Goal: Task Accomplishment & Management: Manage account settings

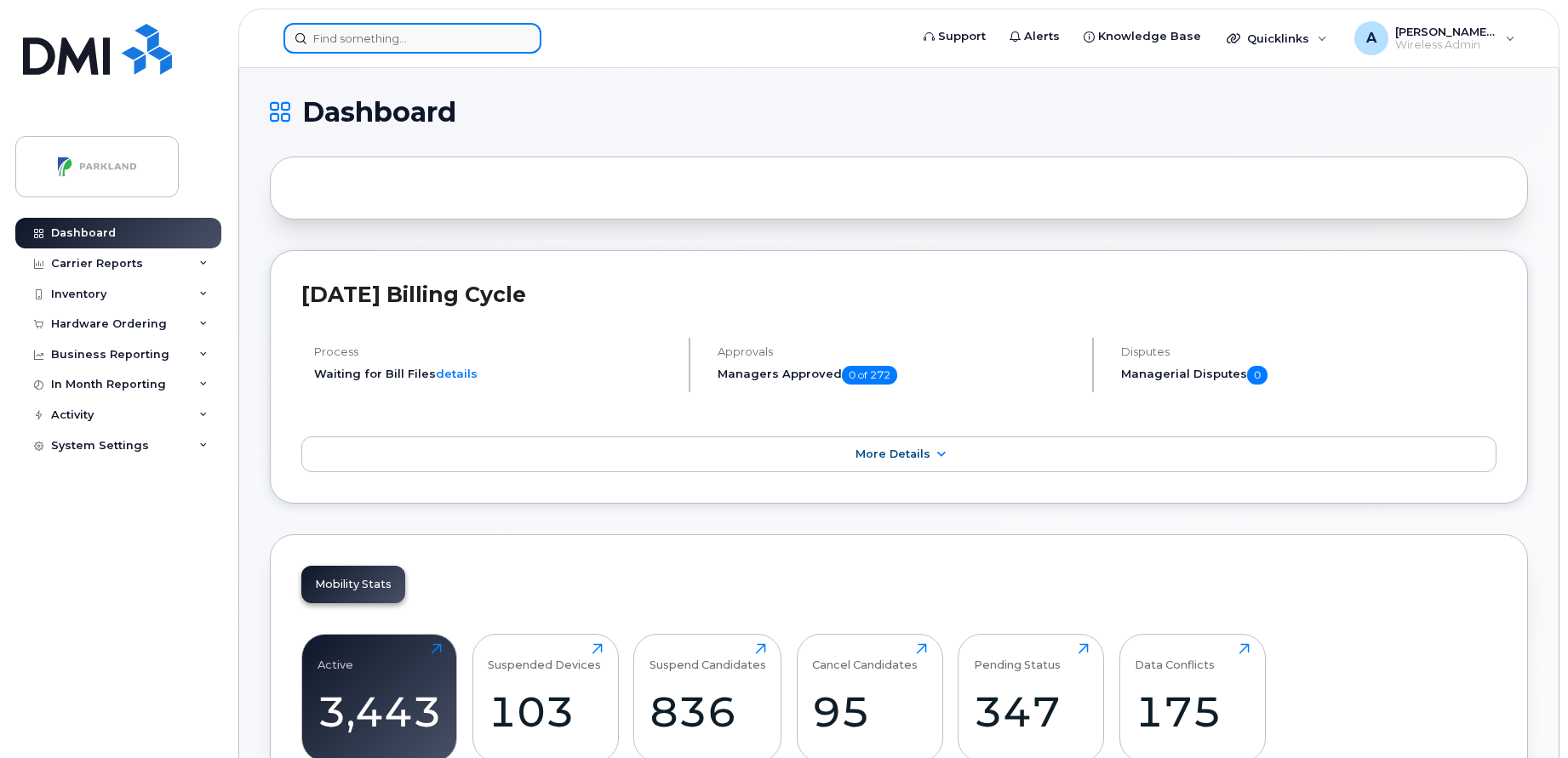
click at [470, 42] on input at bounding box center [412, 38] width 258 height 31
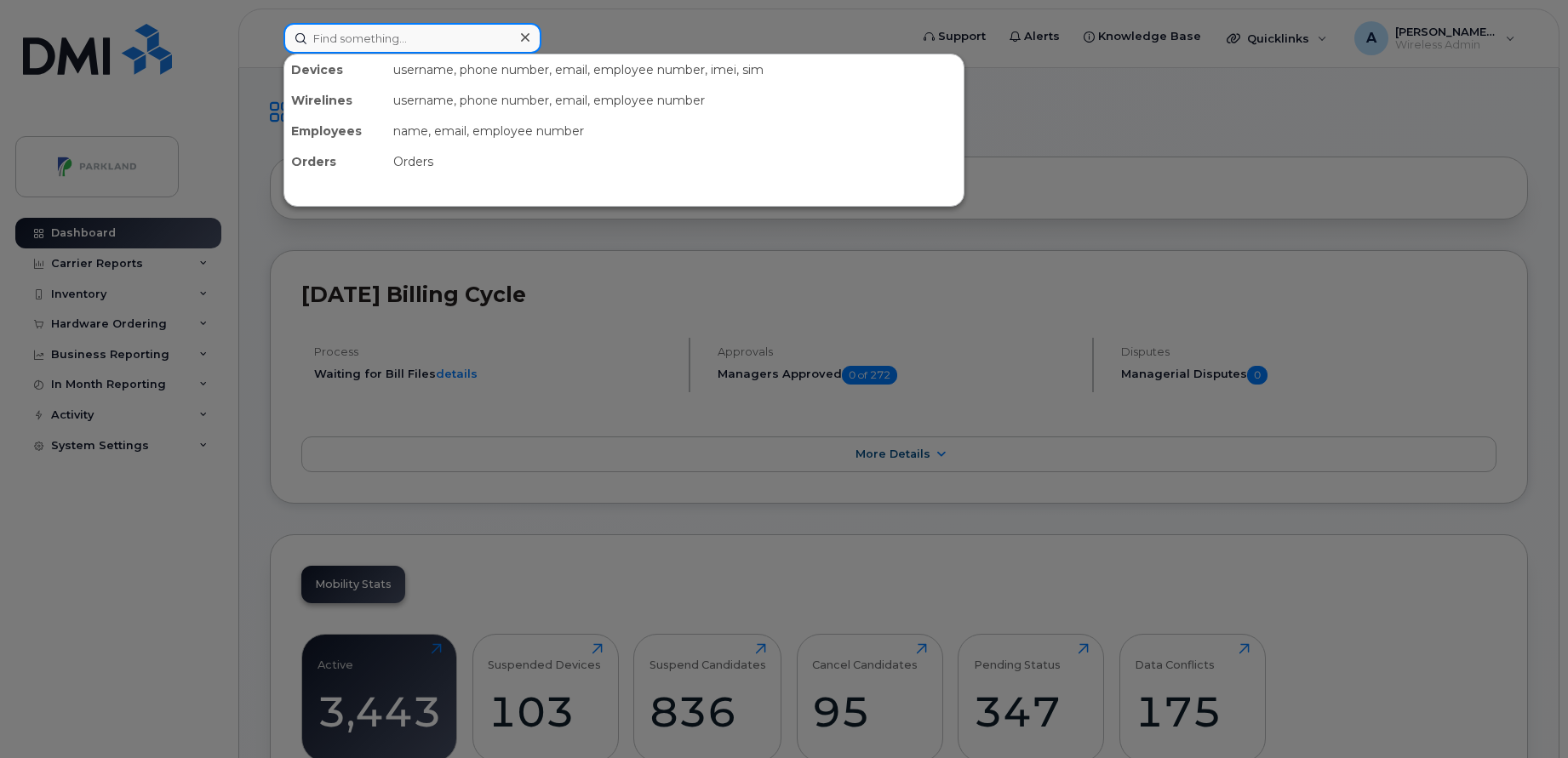
paste input "STN41554"
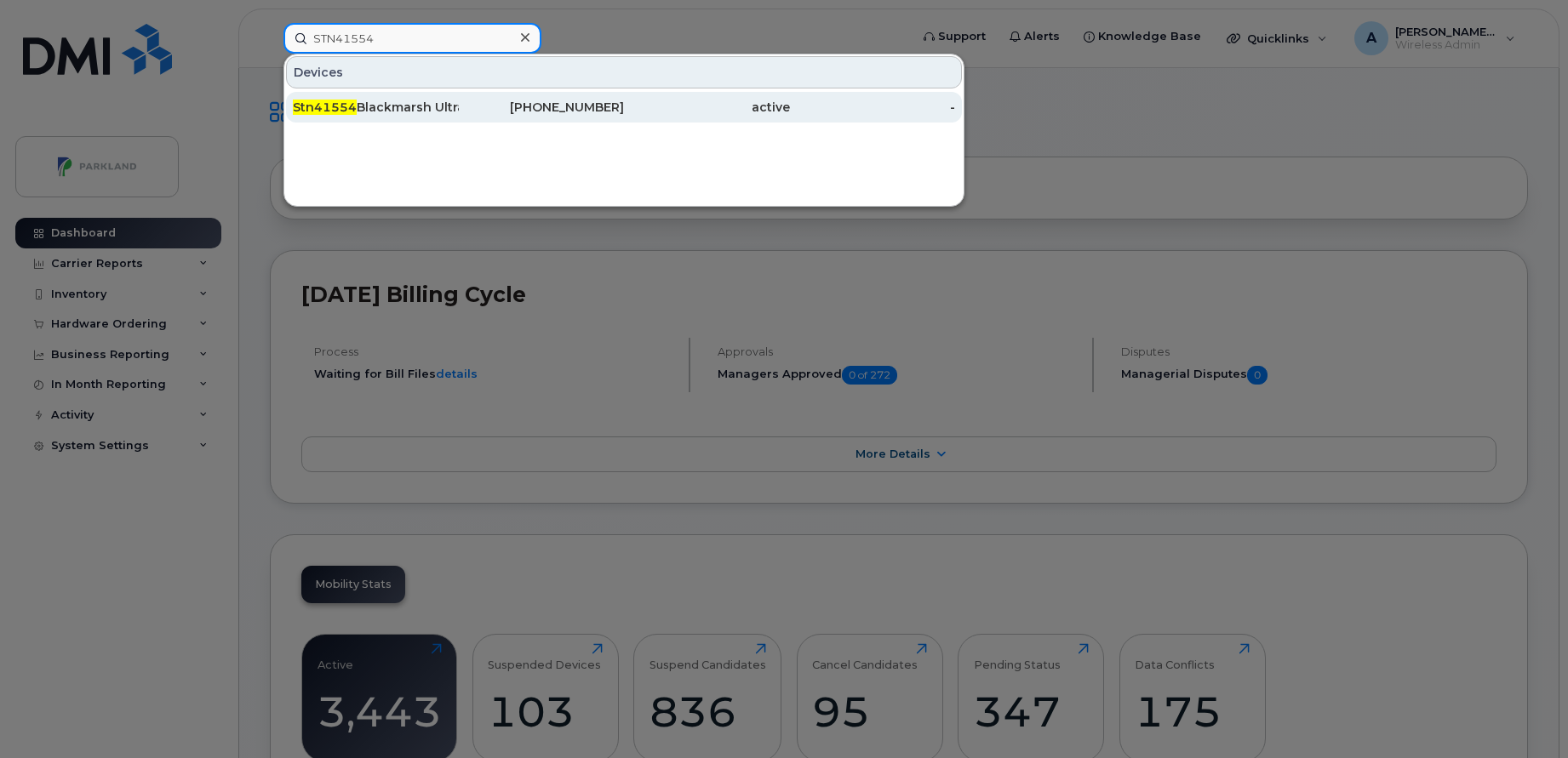
type input "STN41554"
click at [444, 111] on div "Stn41554 Blackmarsh Ultramar" at bounding box center [375, 107] width 166 height 17
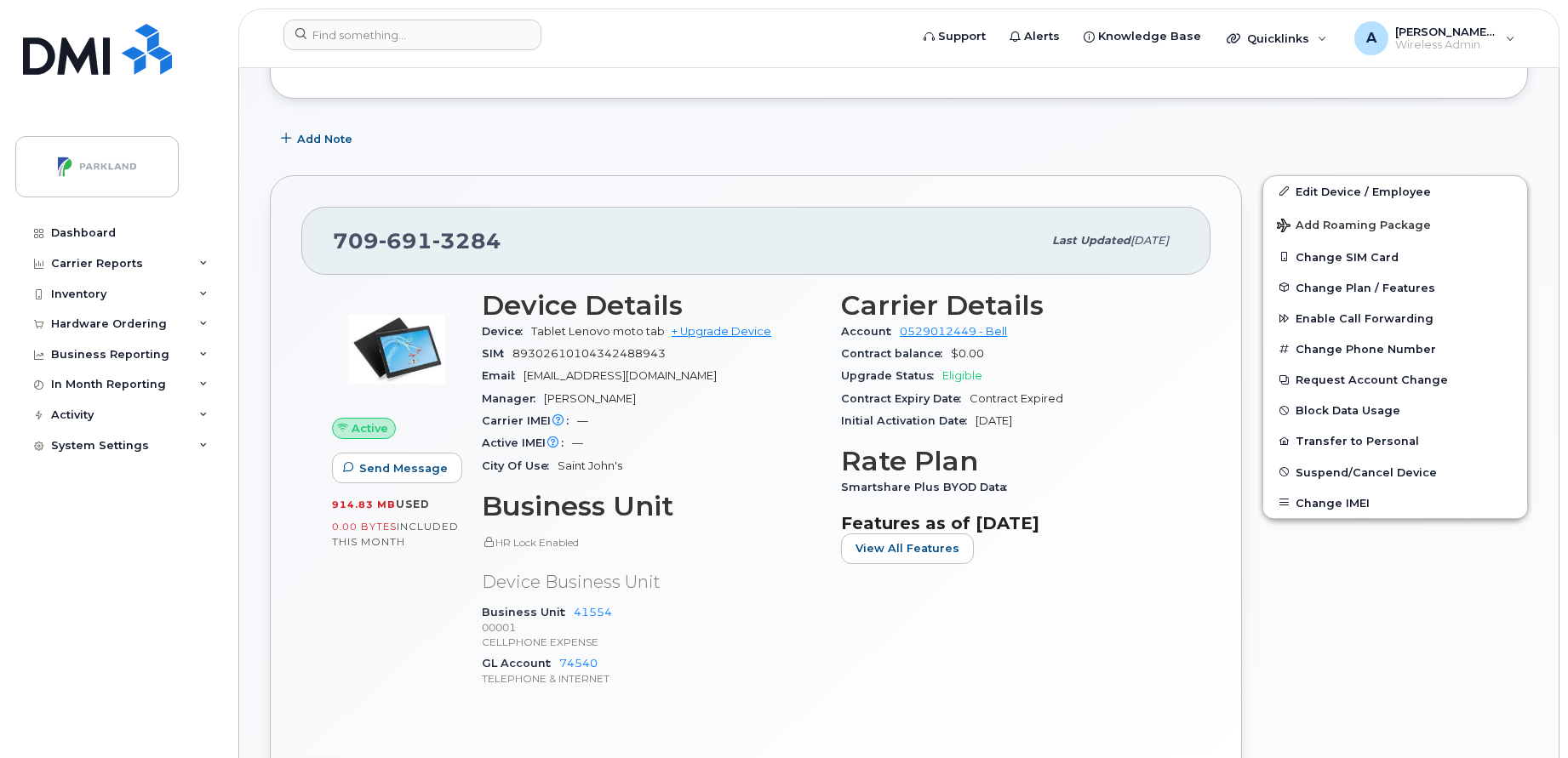
scroll to position [272, 0]
click at [1364, 196] on link "Edit Device / Employee" at bounding box center [1395, 192] width 264 height 31
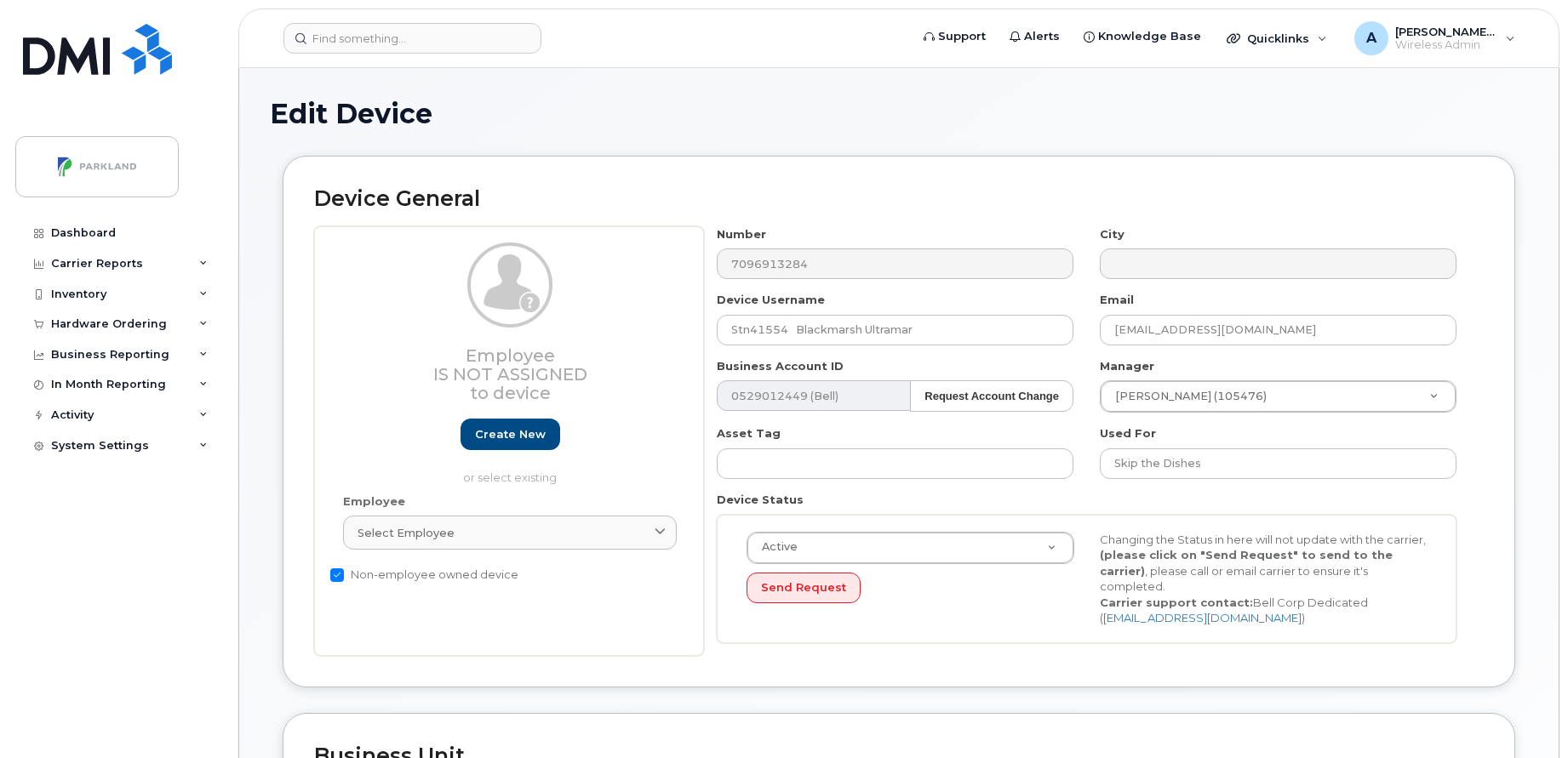
select select "1386640"
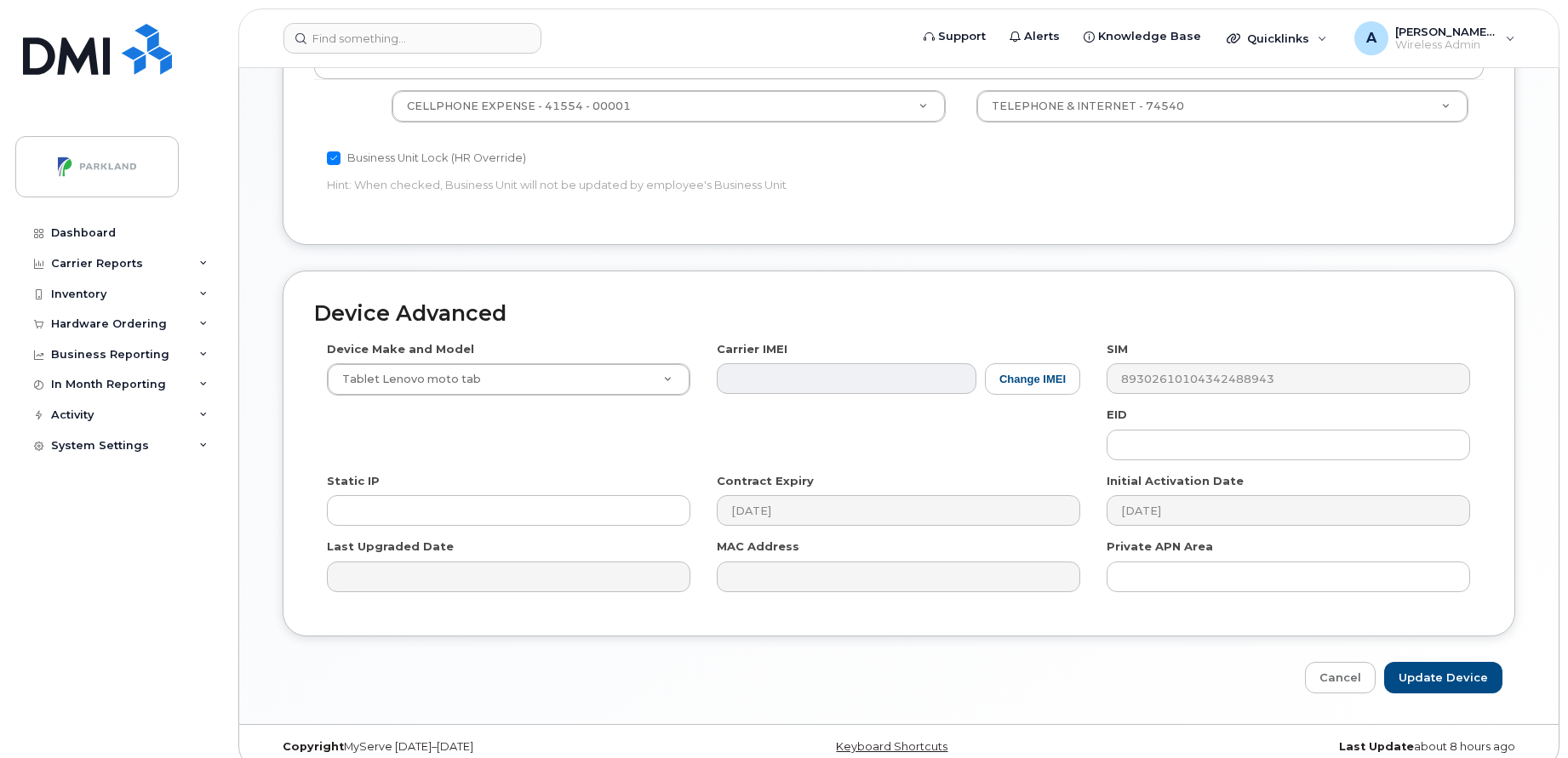
scroll to position [755, 0]
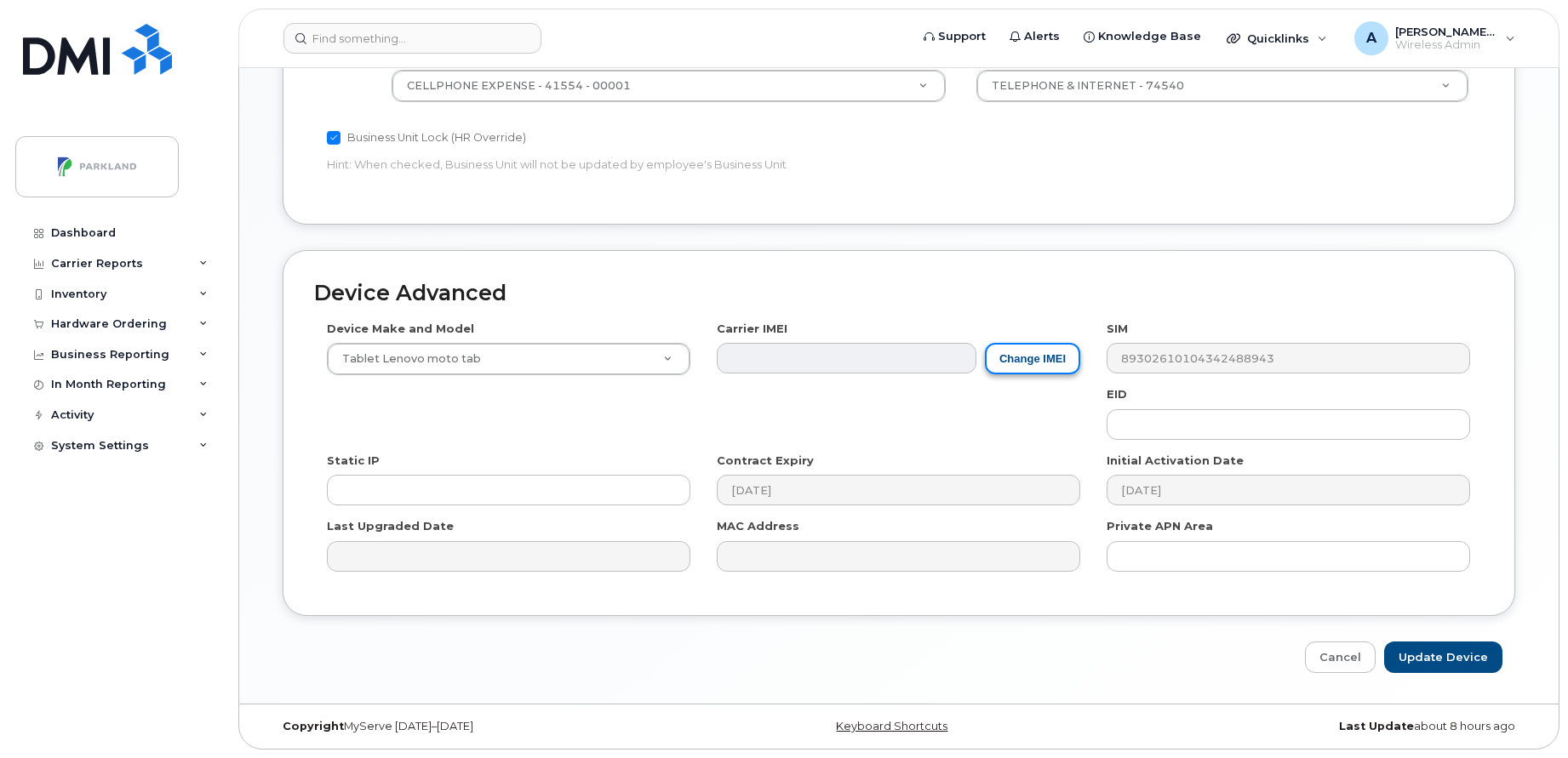
click at [1029, 355] on button "Change IMEI" at bounding box center [1032, 358] width 95 height 32
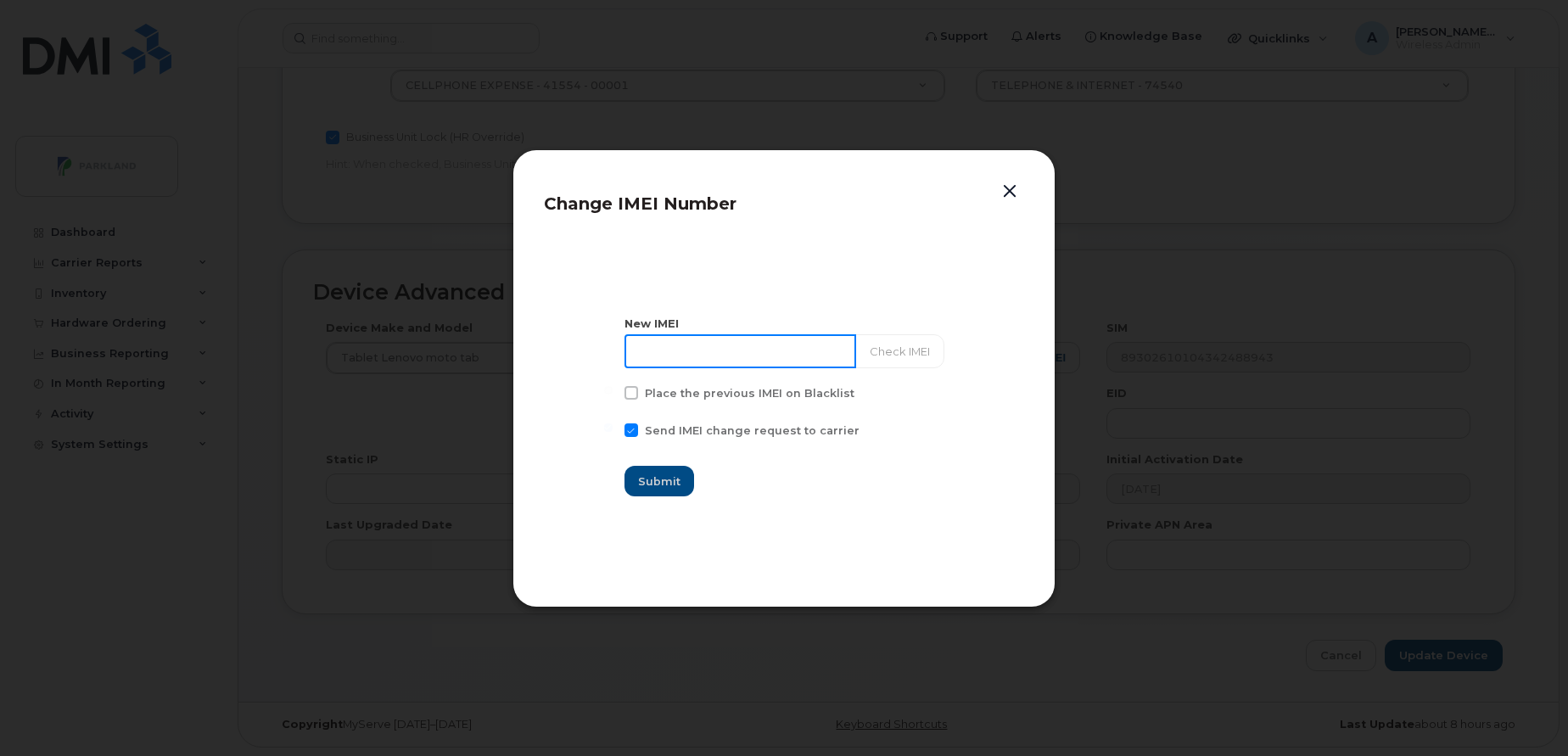
click at [701, 349] on input at bounding box center [740, 351] width 232 height 34
paste input "869319075479794"
type input "869319075479794"
click at [1010, 193] on button "button" at bounding box center [1010, 191] width 25 height 24
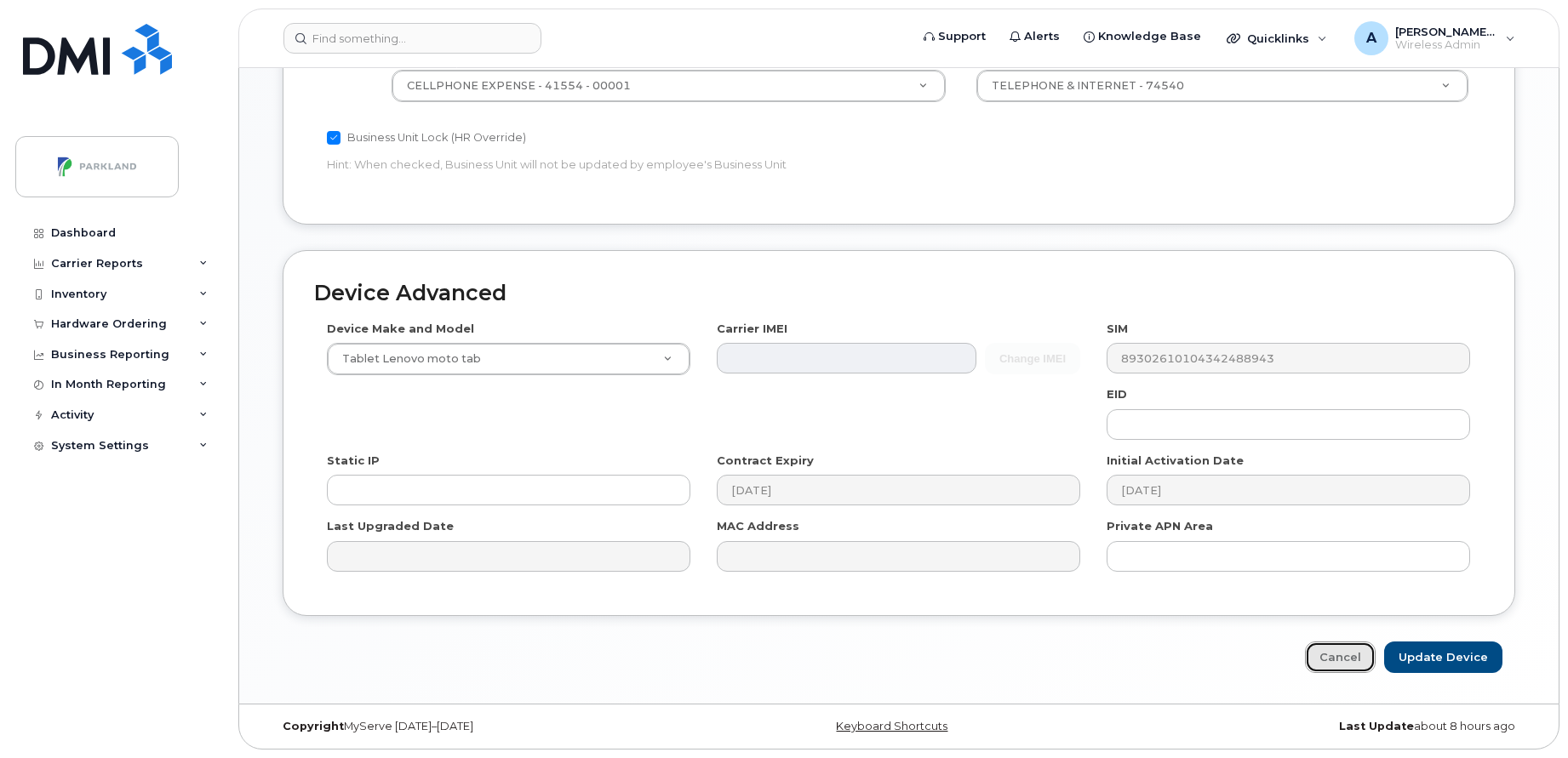
click at [1339, 651] on link "Cancel" at bounding box center [1341, 658] width 70 height 32
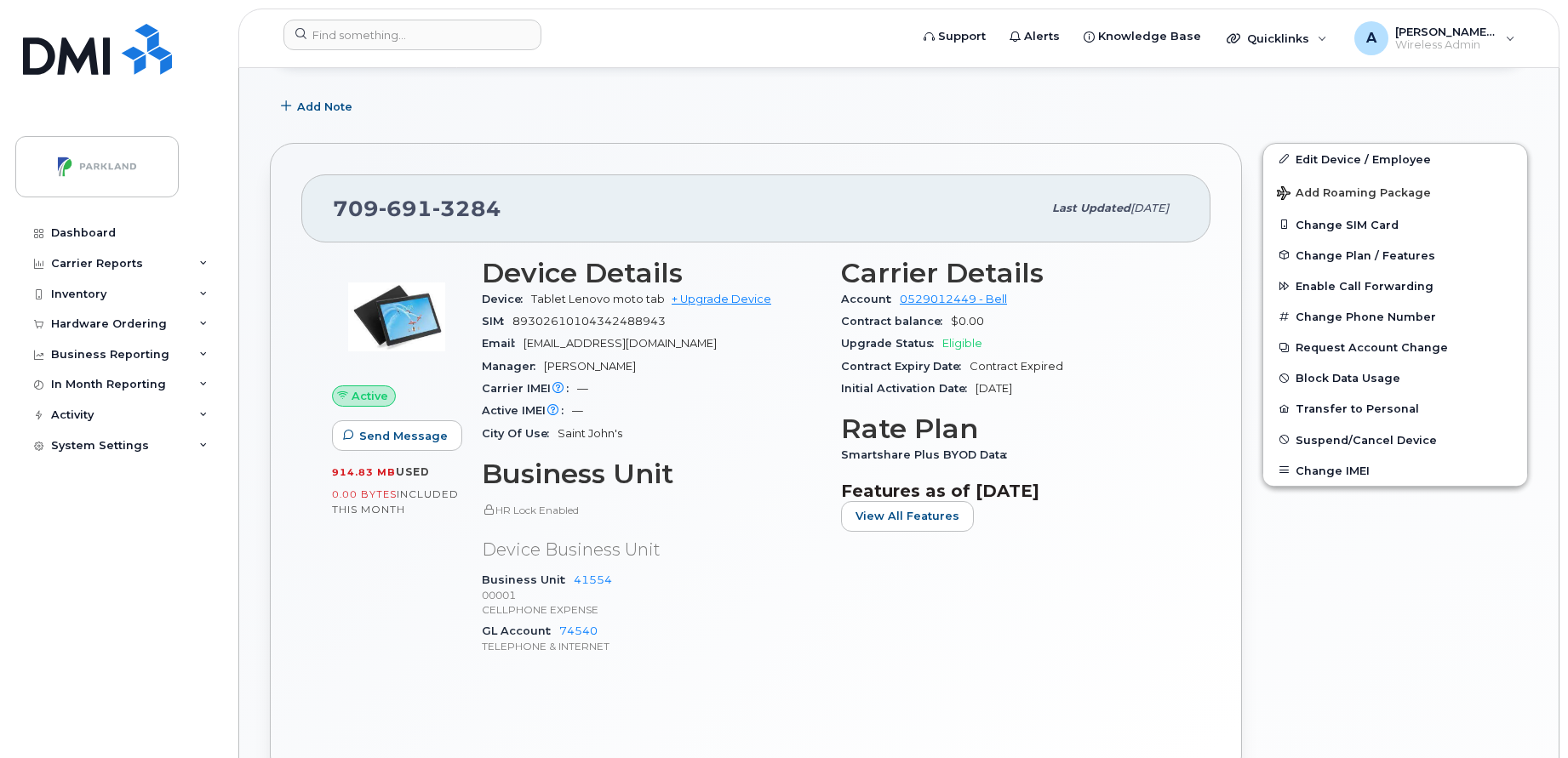
scroll to position [309, 0]
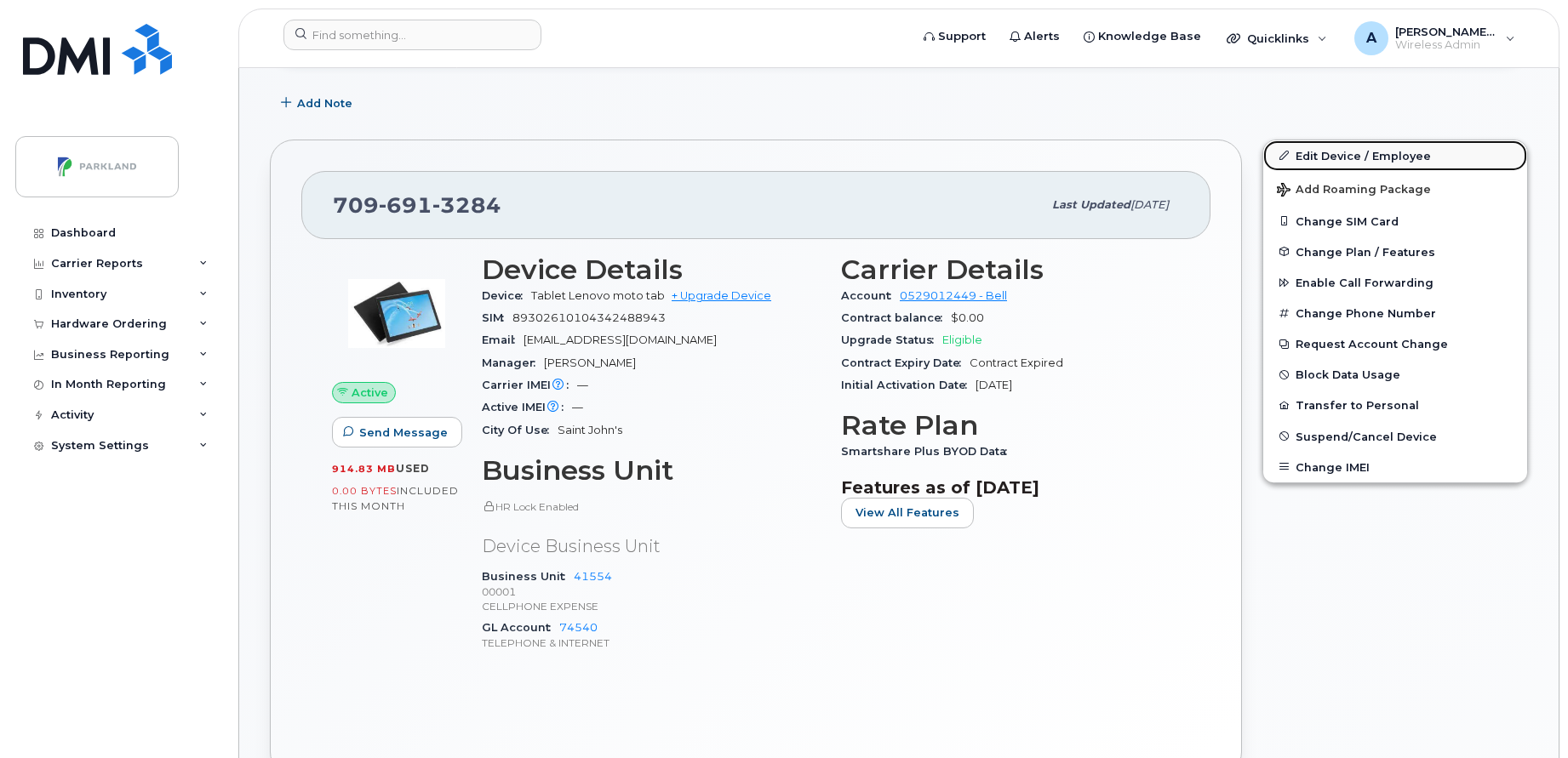
click at [1340, 154] on link "Edit Device / Employee" at bounding box center [1395, 155] width 264 height 31
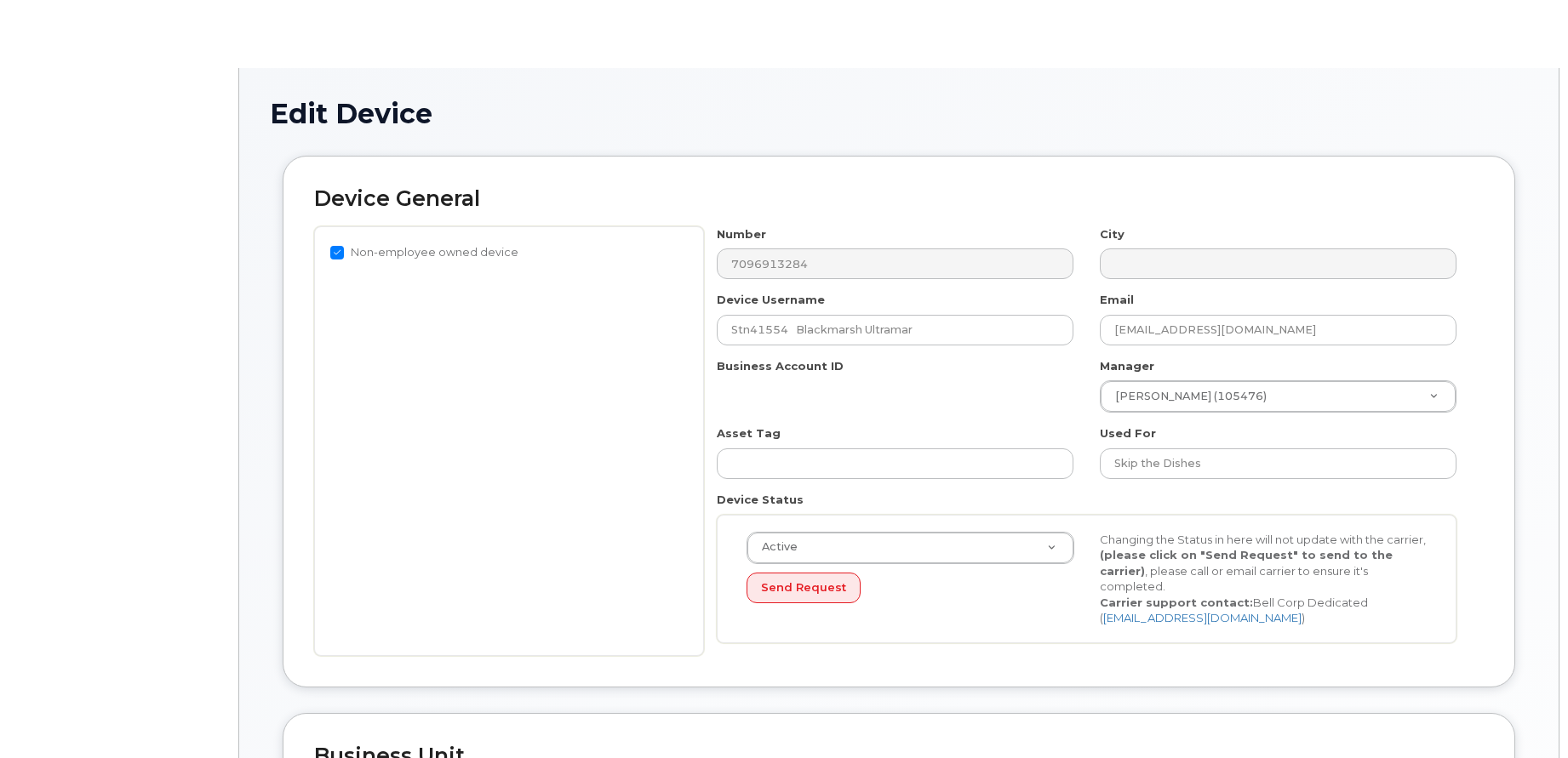
select select "1386640"
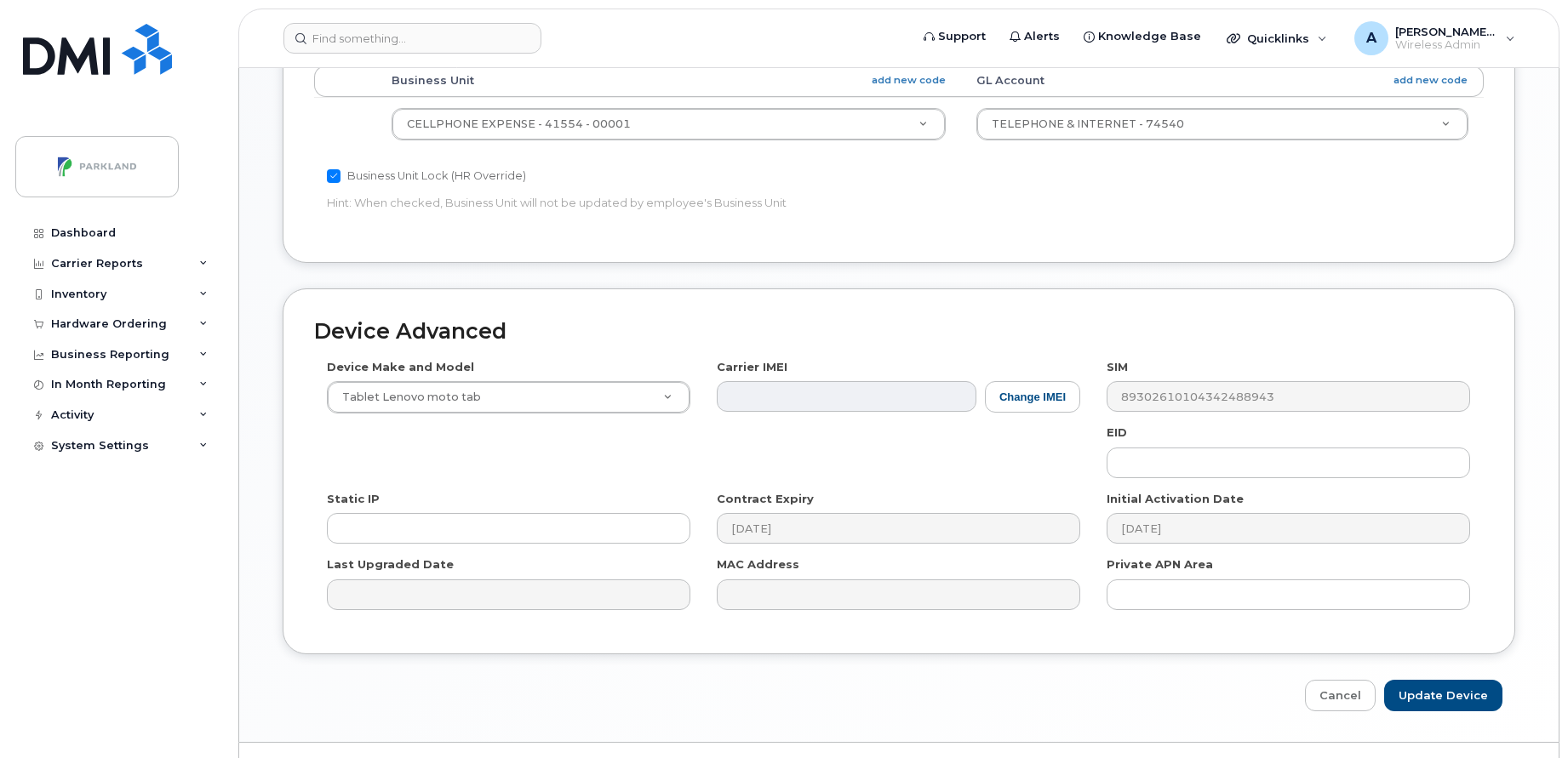
scroll to position [755, 0]
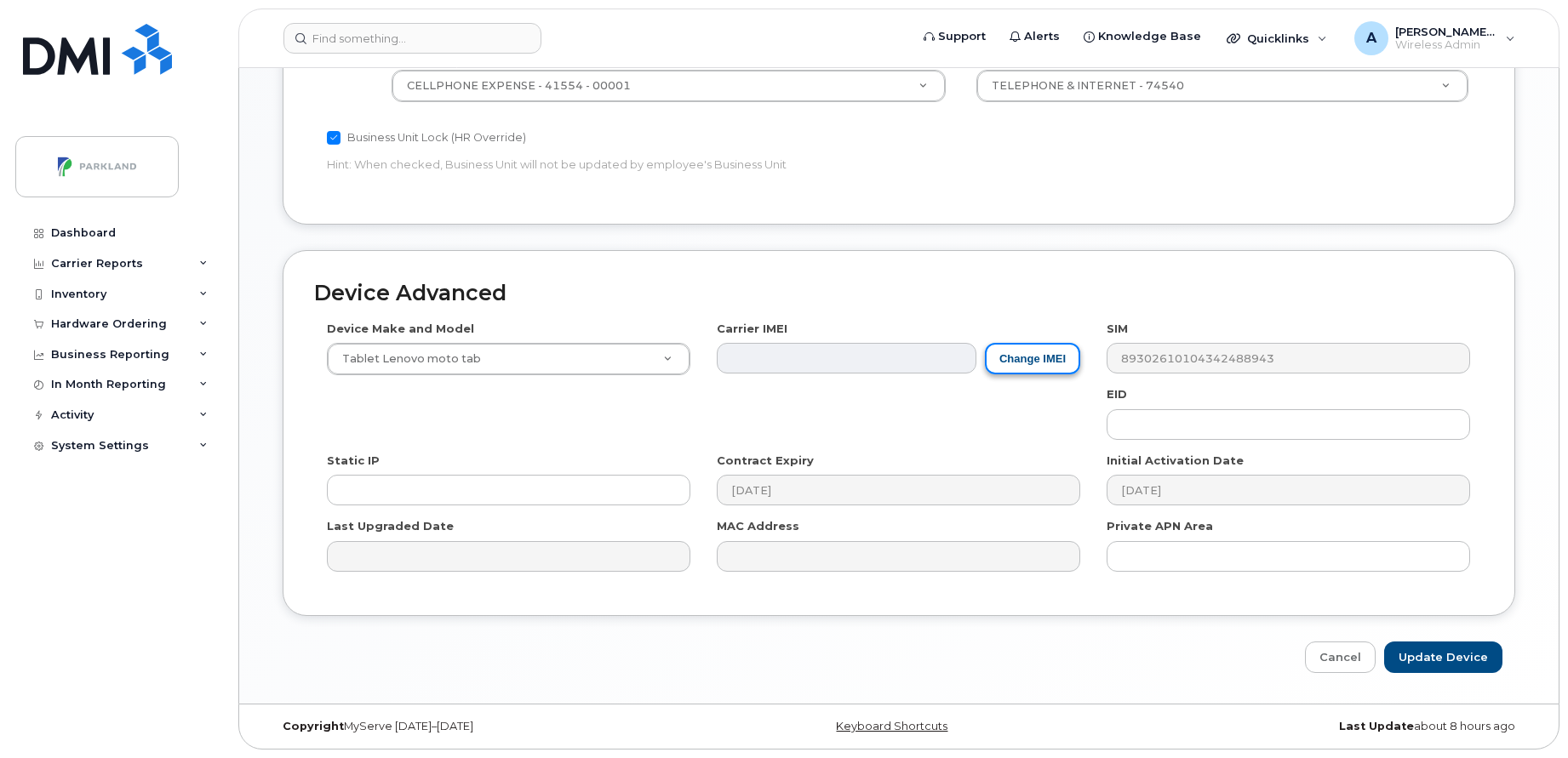
click at [1017, 367] on button "Change IMEI" at bounding box center [1032, 358] width 95 height 32
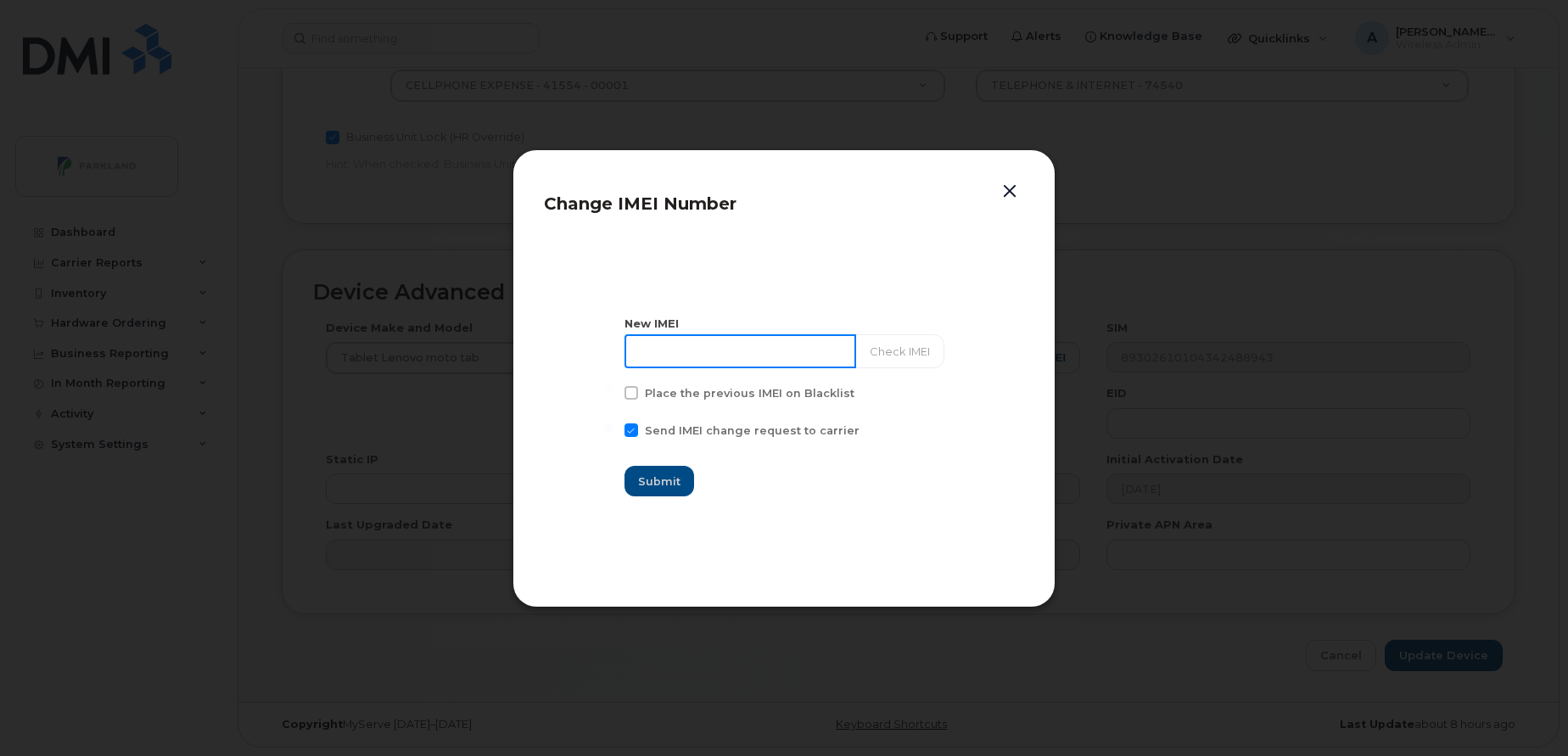
click at [742, 357] on input at bounding box center [740, 351] width 232 height 34
paste input "869319075479794"
type input "869319075479794"
click at [888, 348] on button "Check IMEI" at bounding box center [898, 351] width 89 height 34
click at [689, 476] on button "Submit" at bounding box center [659, 481] width 69 height 31
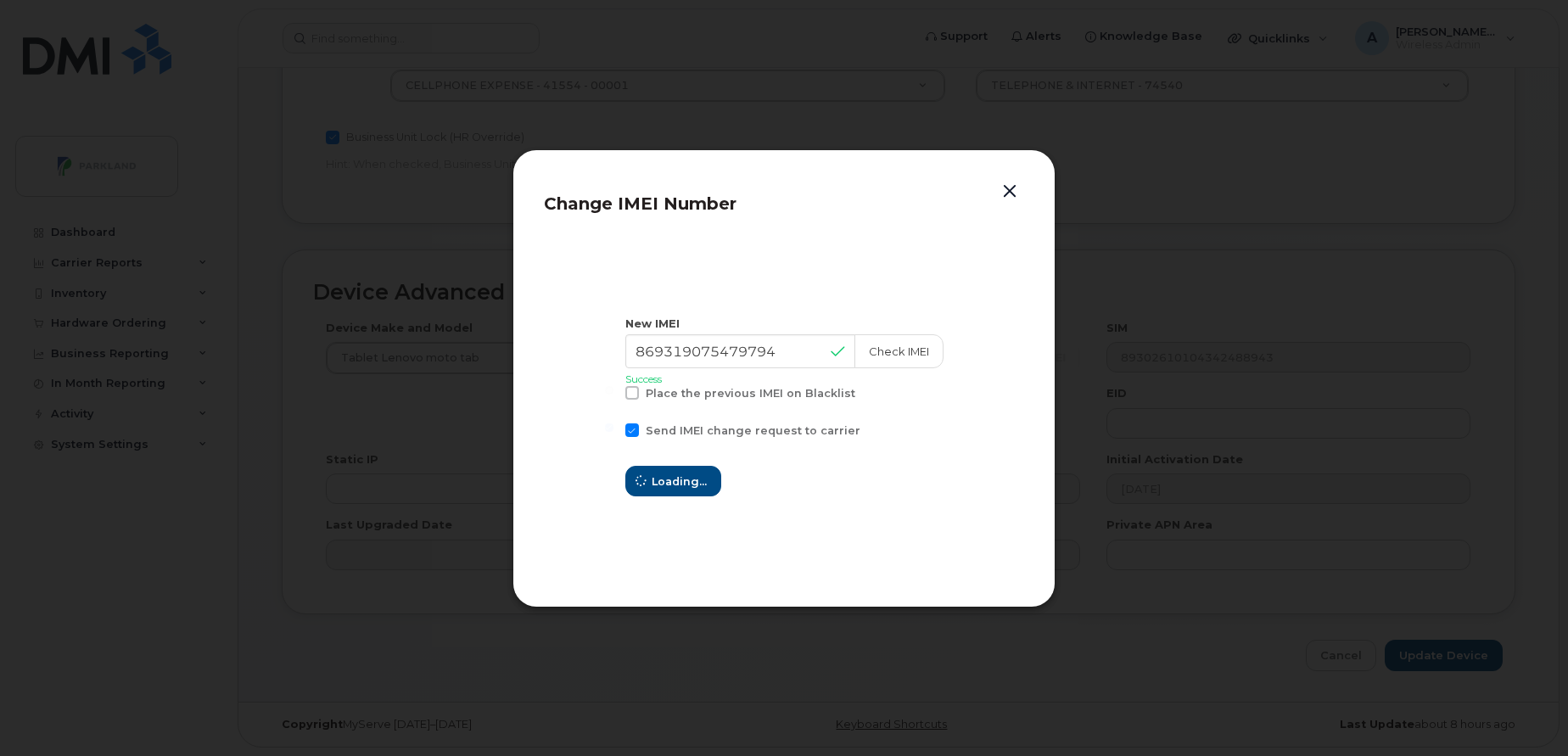
type input "869319075479794"
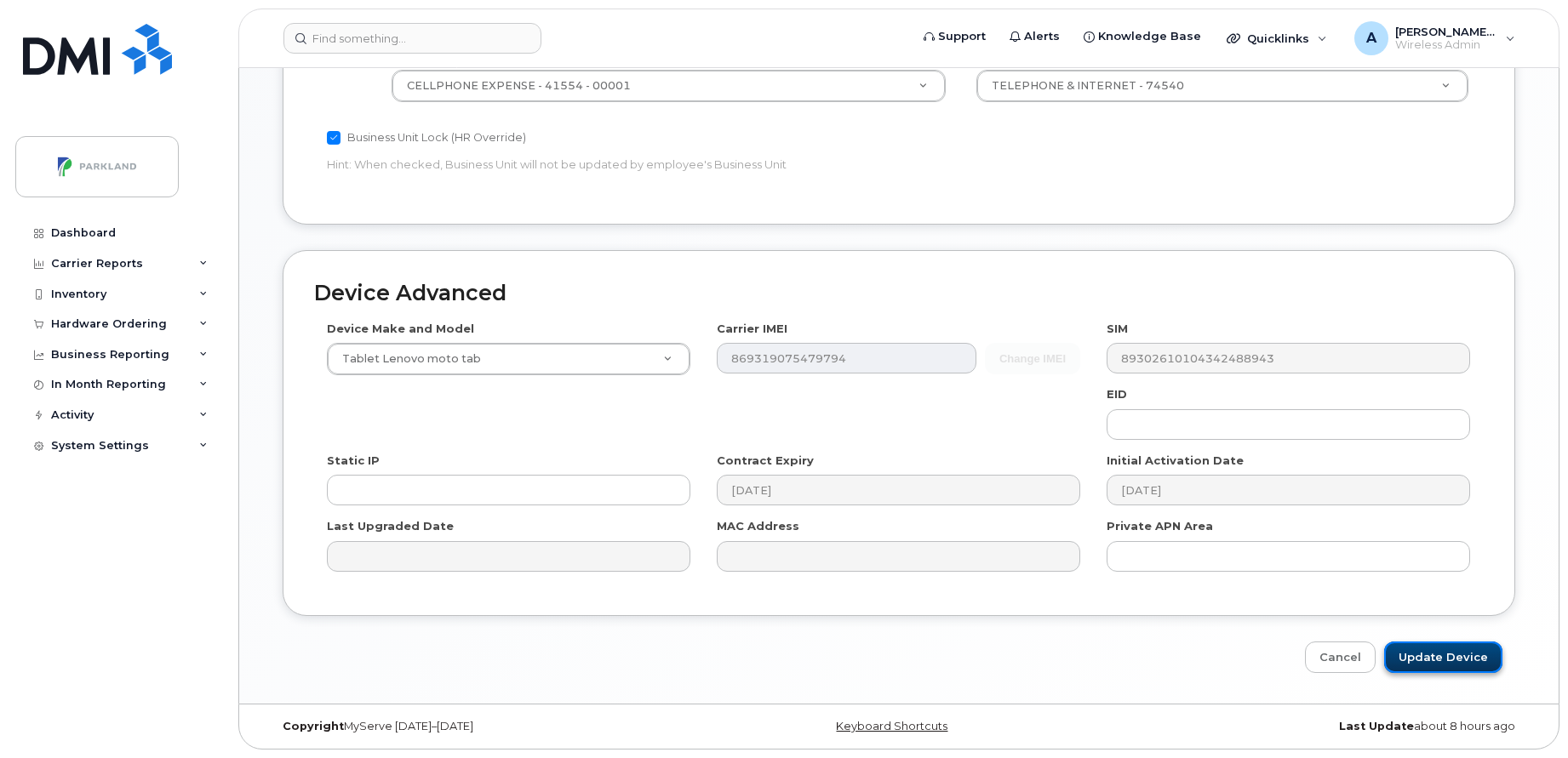
click at [1458, 663] on input "Update Device" at bounding box center [1443, 658] width 118 height 32
type input "Saving..."
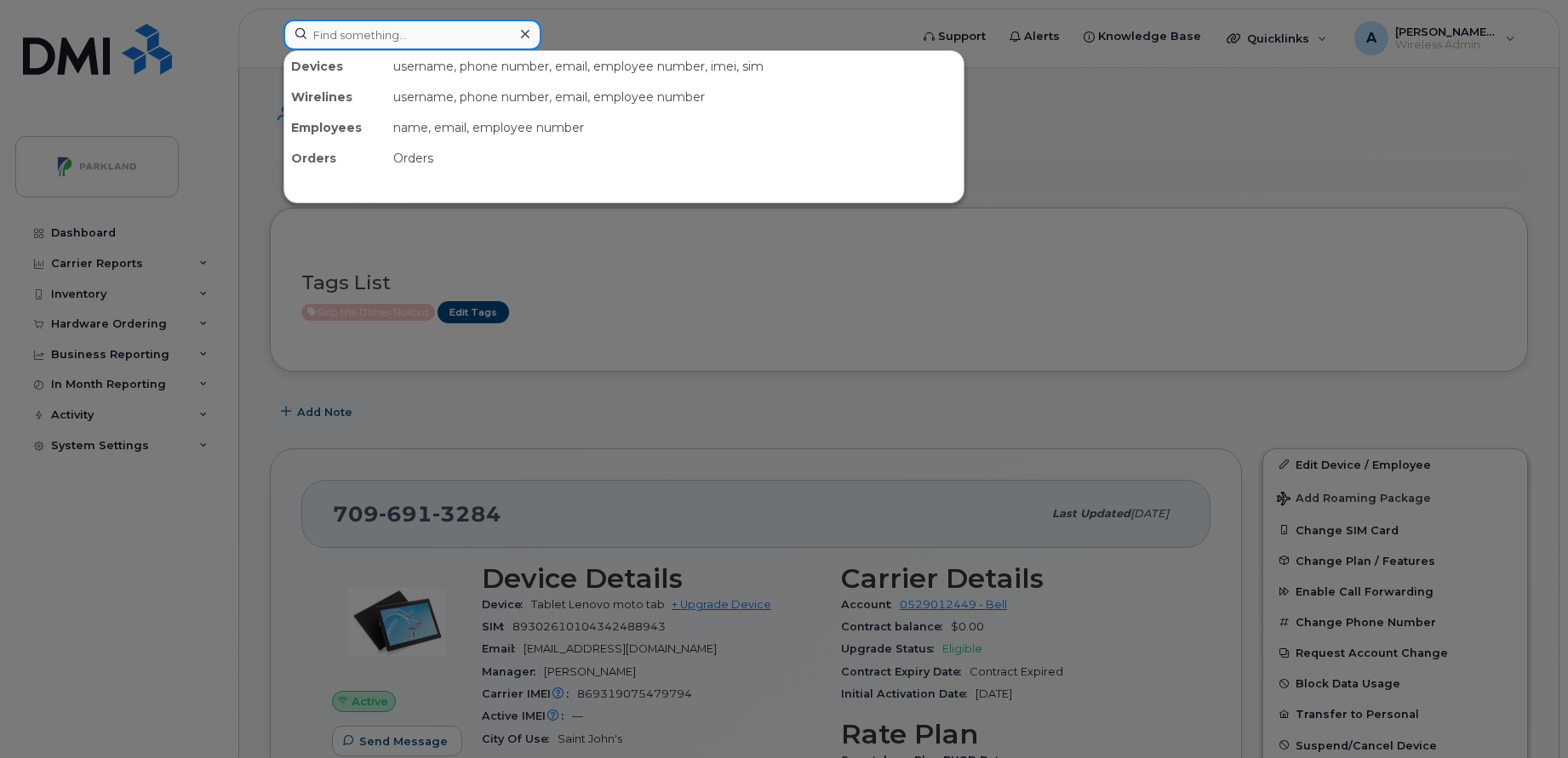
click at [482, 37] on input at bounding box center [412, 34] width 258 height 31
paste input "Renee Hogan"
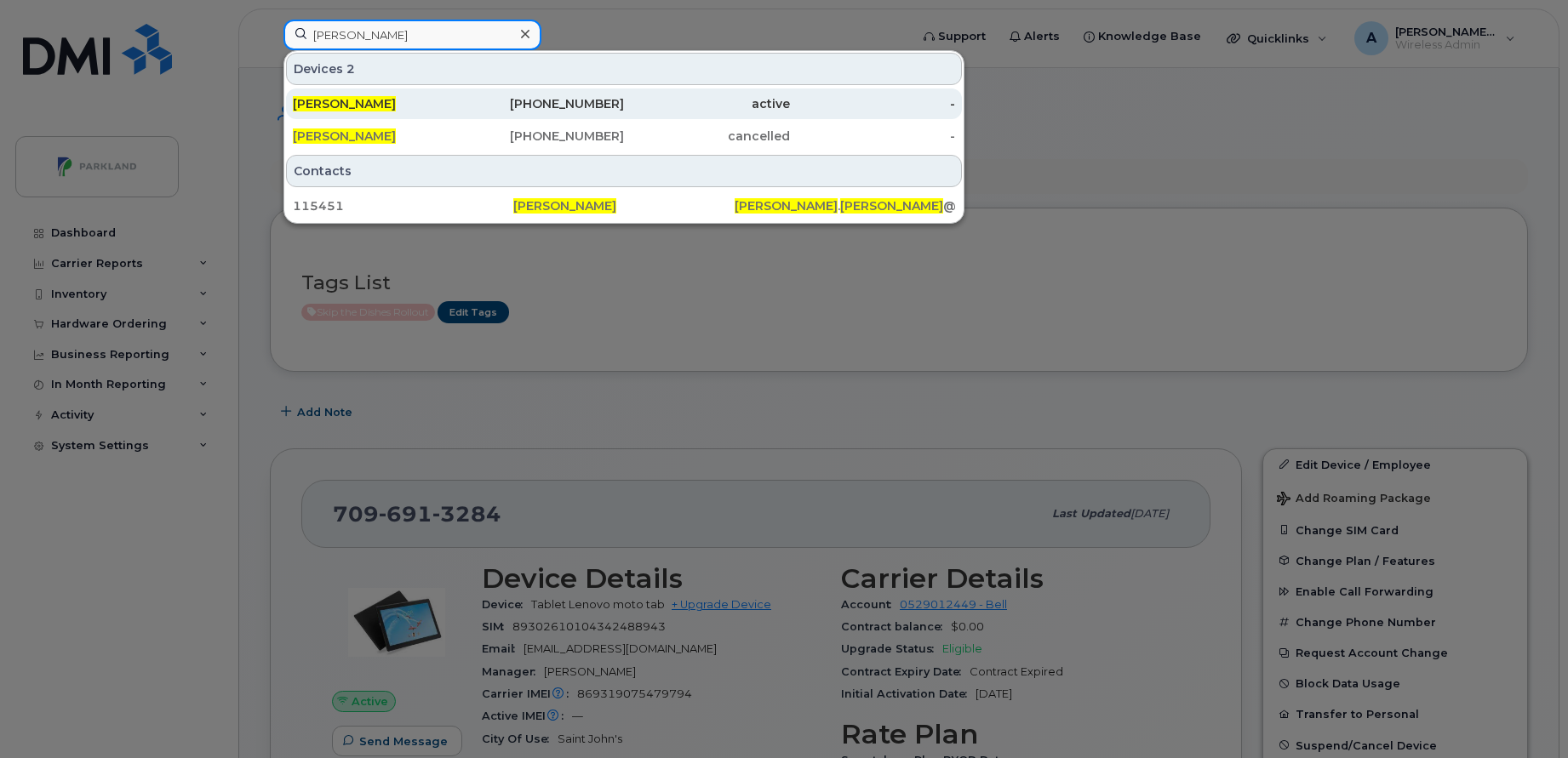
type input "Renee Hogan"
click at [418, 99] on div "[PERSON_NAME]" at bounding box center [375, 103] width 166 height 17
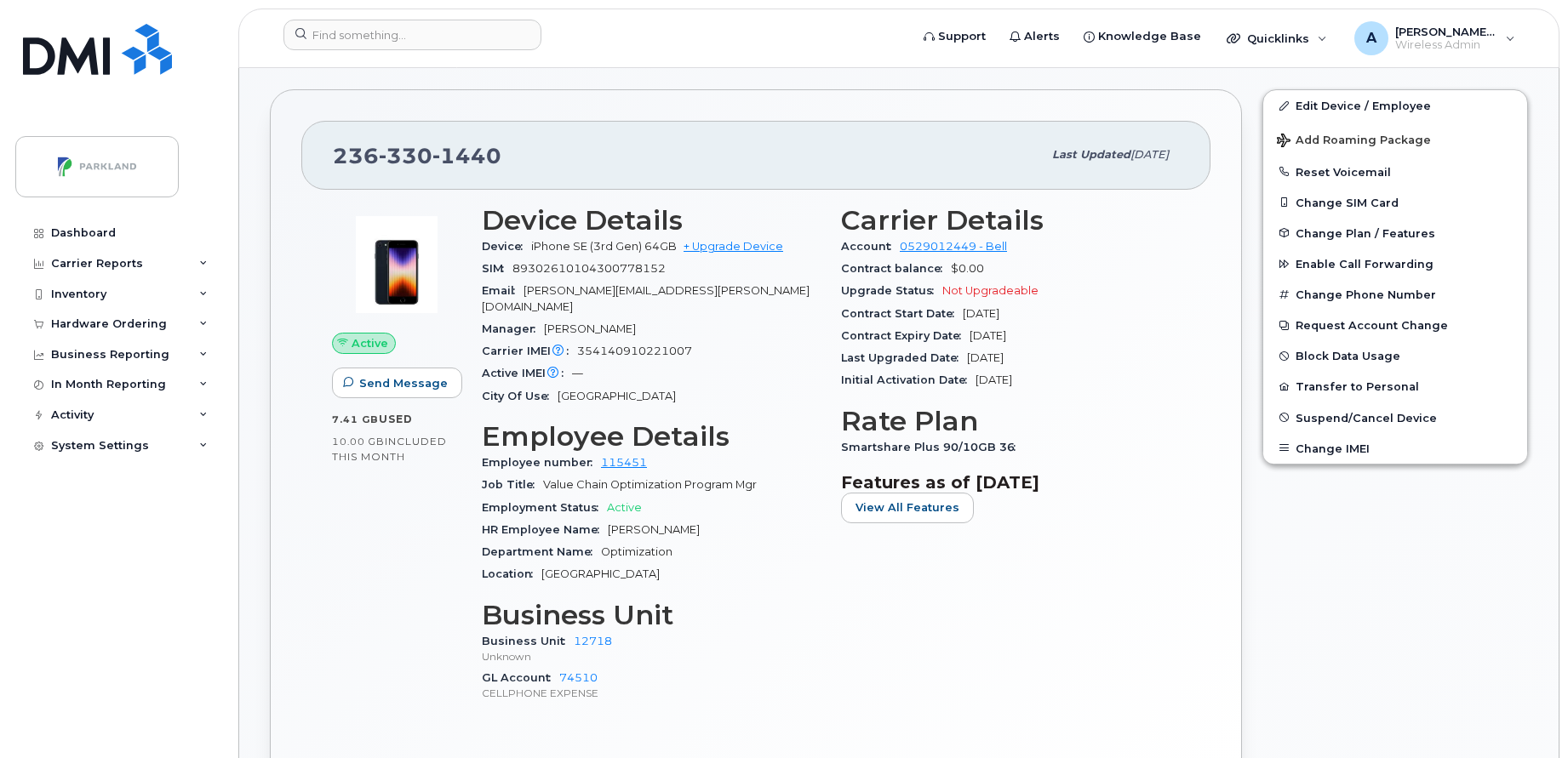
scroll to position [459, 0]
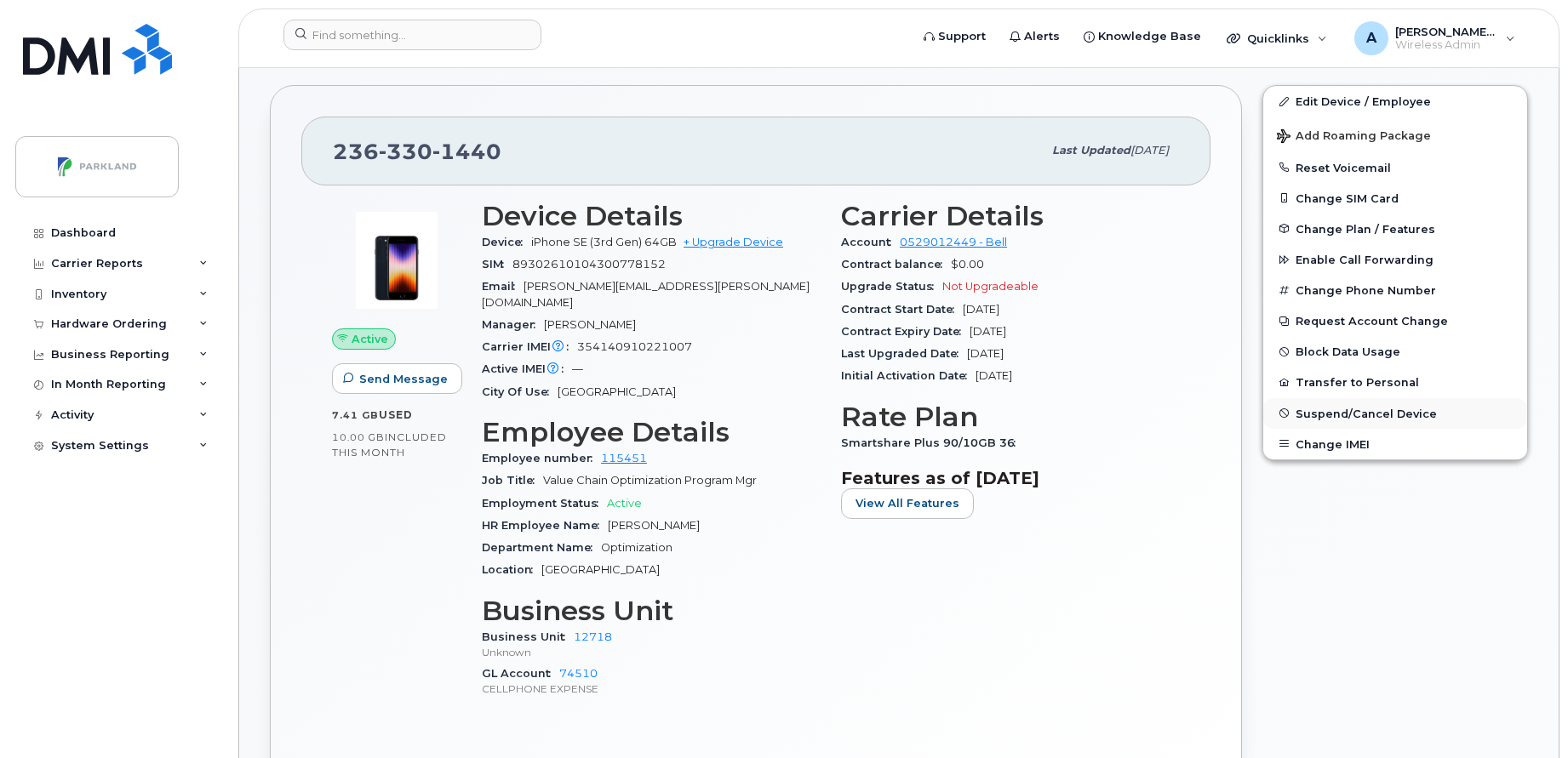
click at [1365, 398] on button "Suspend/Cancel Device" at bounding box center [1395, 413] width 264 height 31
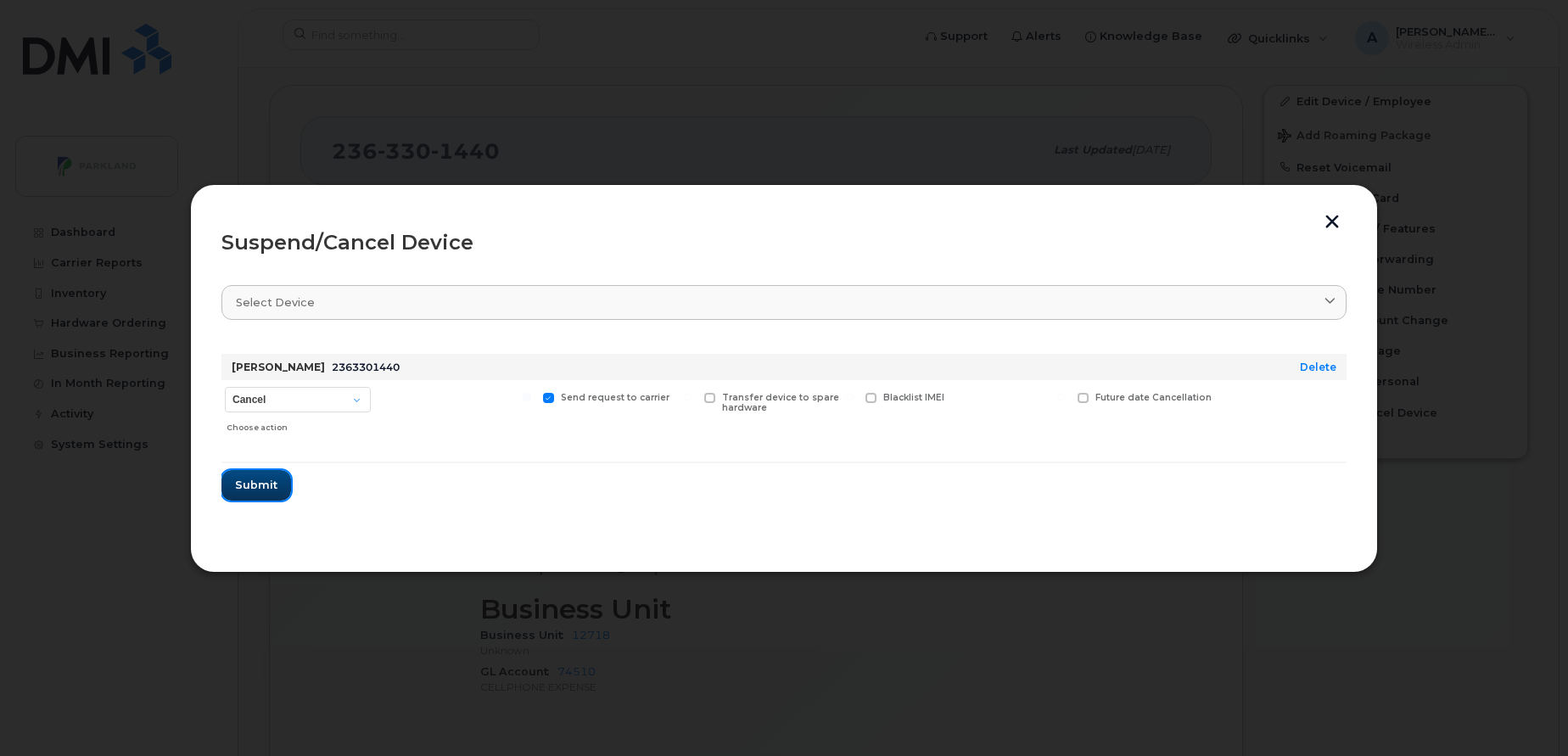
click at [266, 490] on span "Submit" at bounding box center [256, 485] width 42 height 16
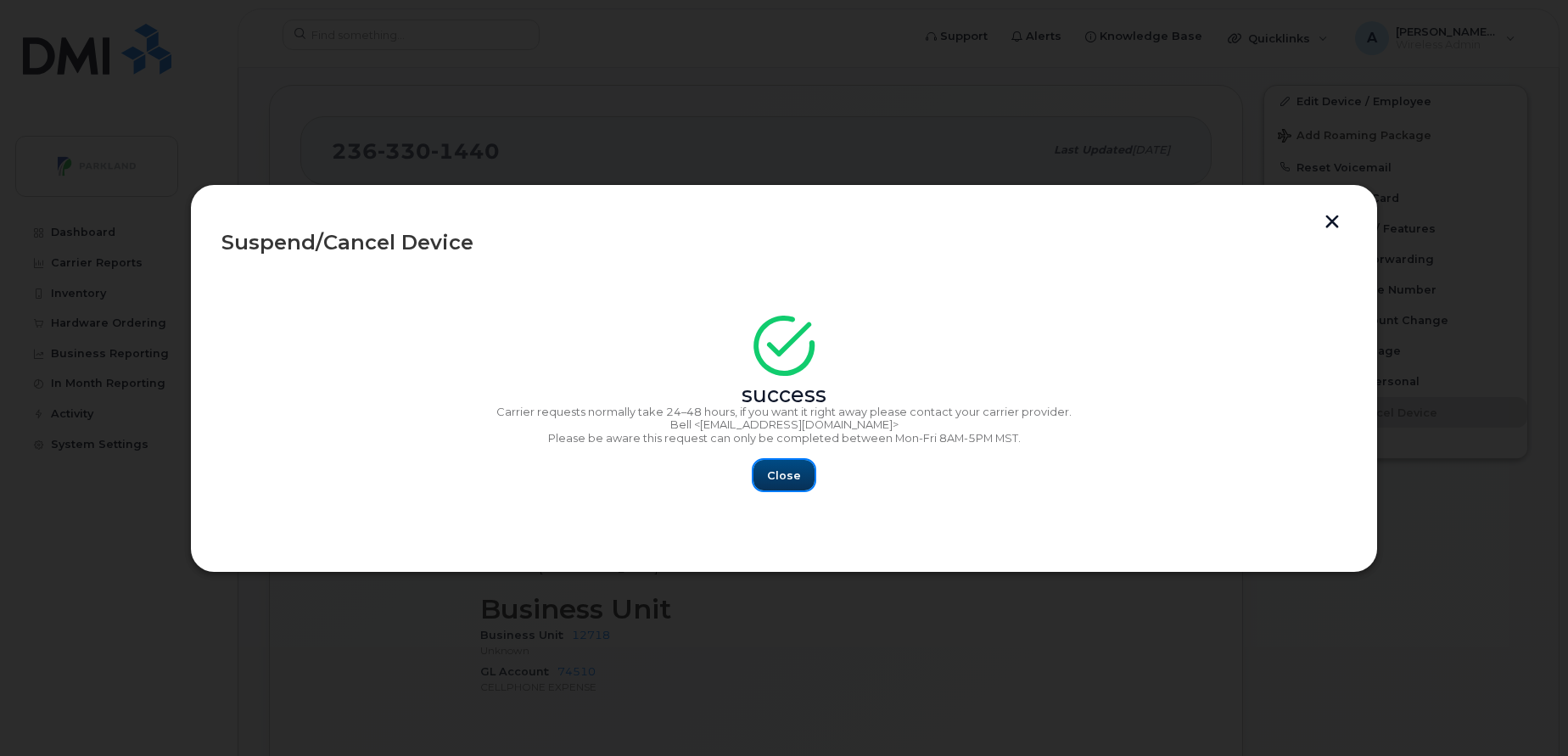
click at [795, 488] on button "Close" at bounding box center [784, 475] width 61 height 31
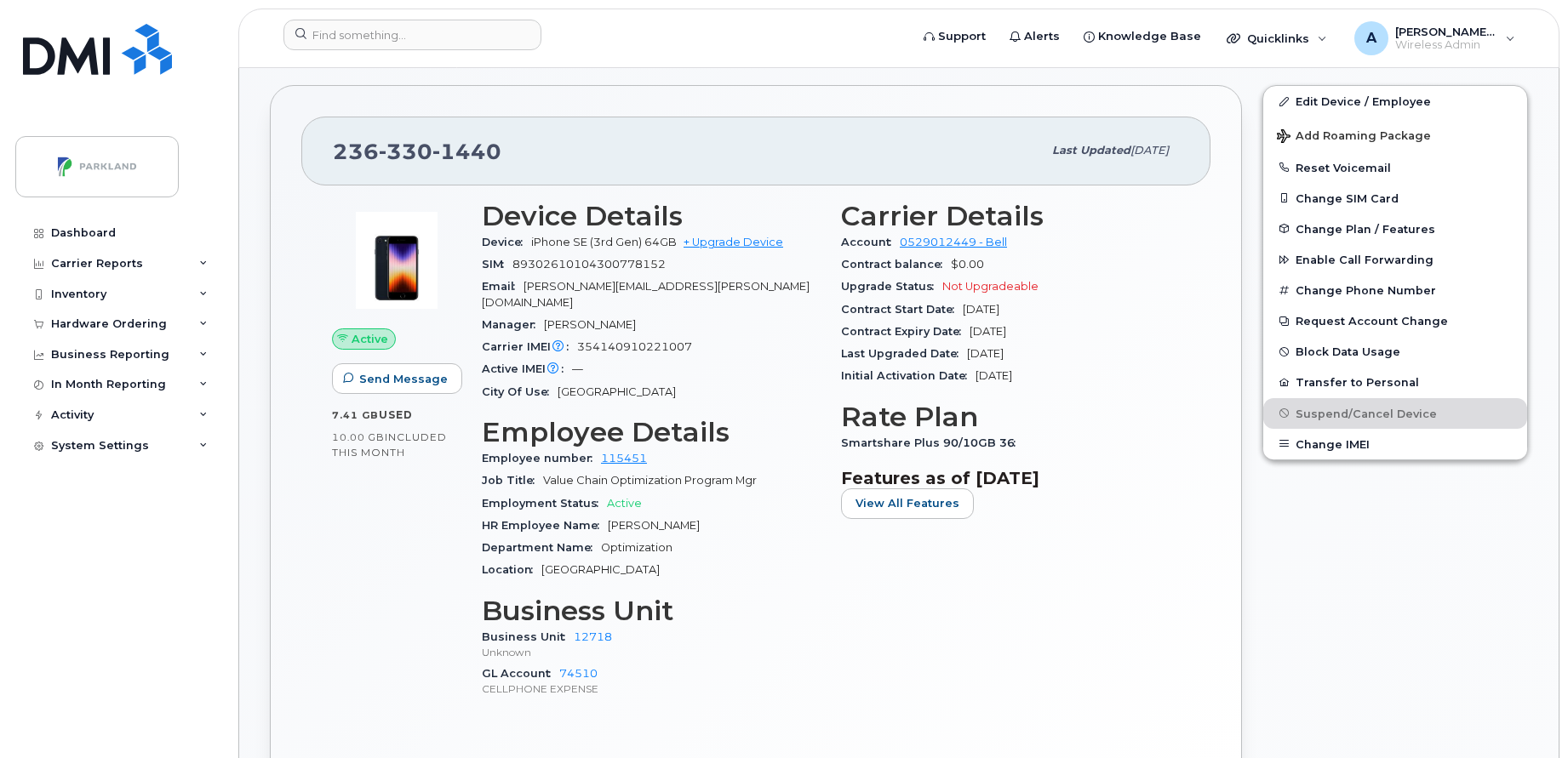
scroll to position [0, 0]
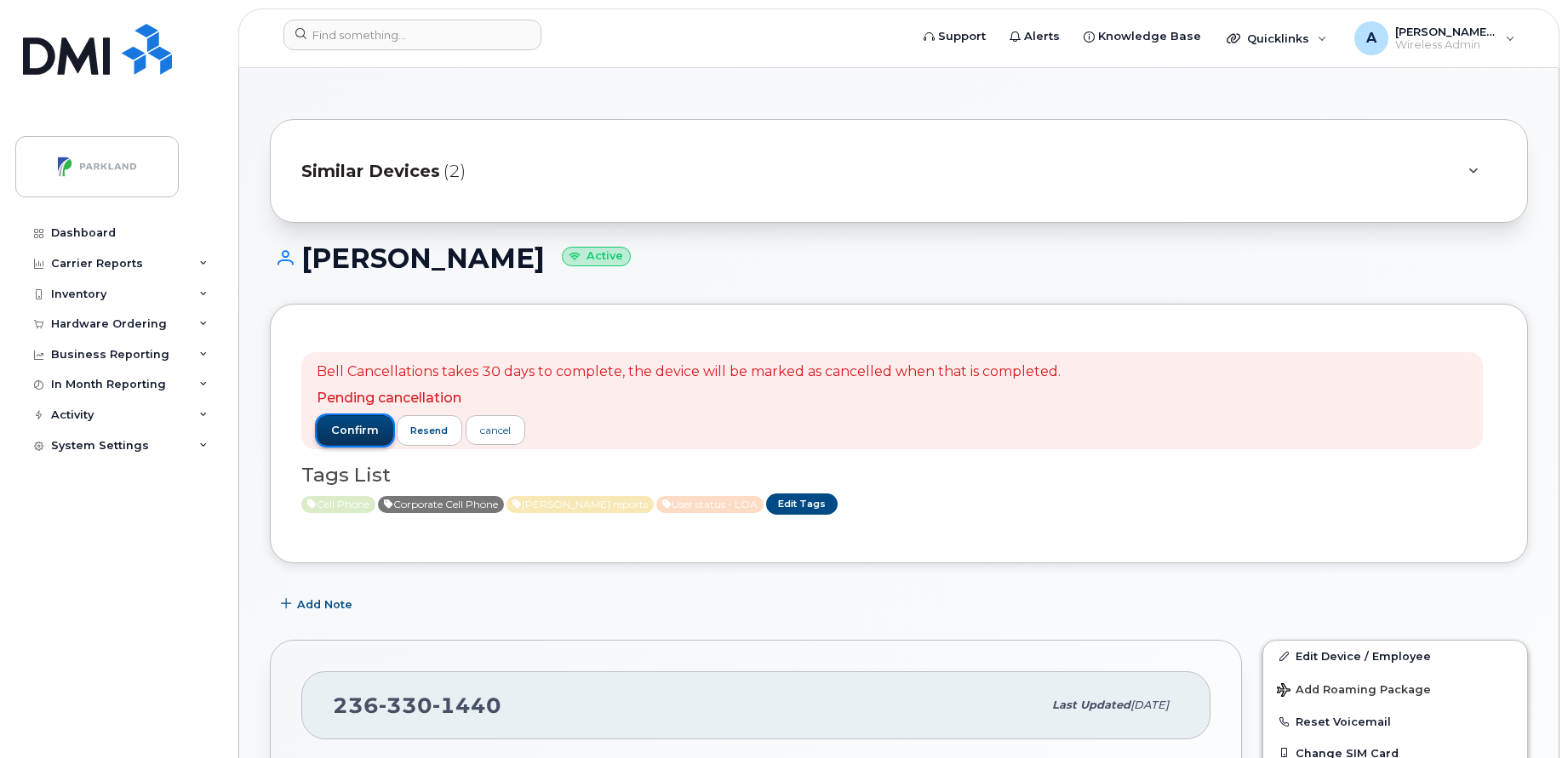
click at [340, 430] on span "confirm" at bounding box center [355, 430] width 48 height 15
